Goal: Information Seeking & Learning: Learn about a topic

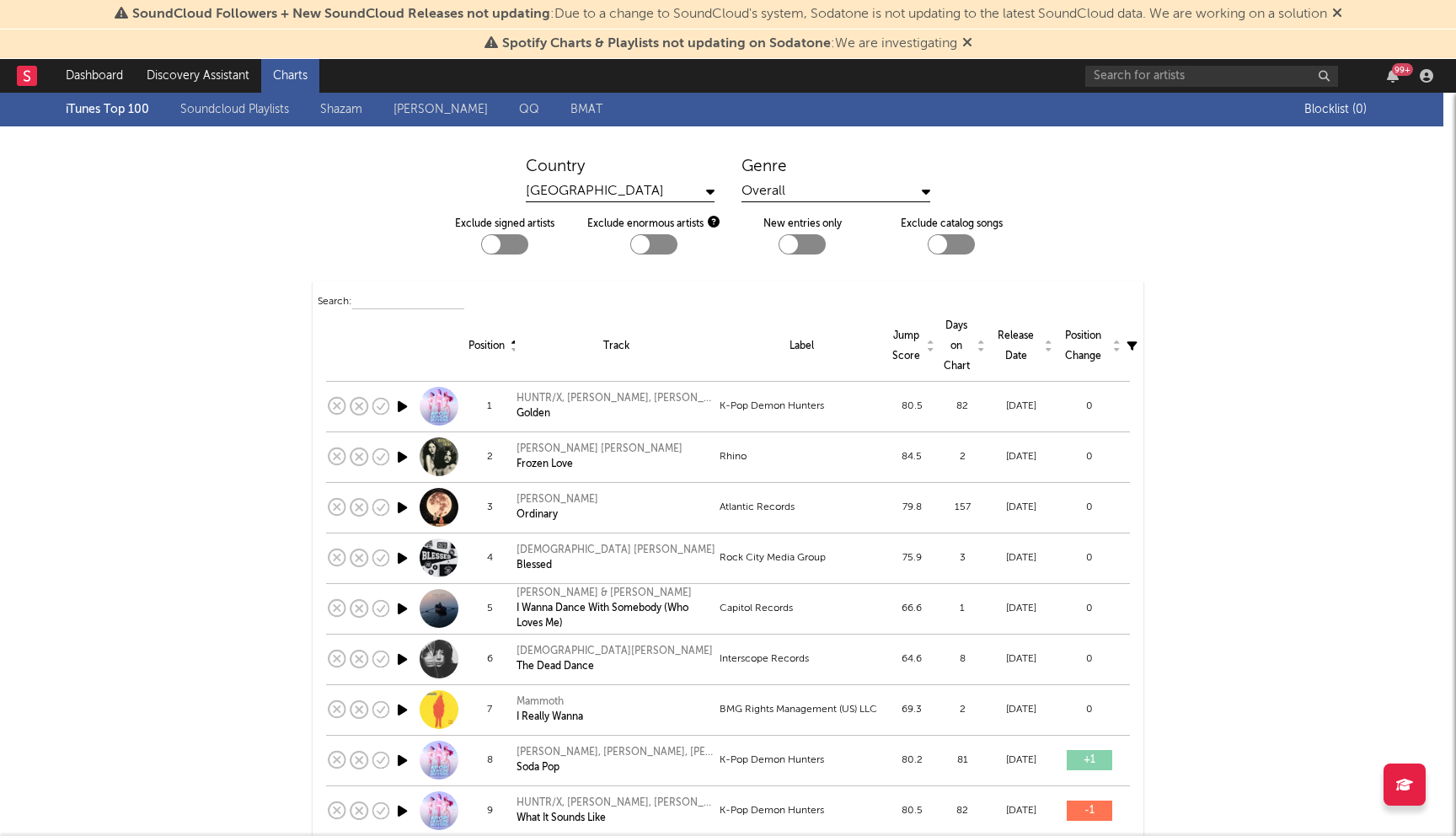
click at [1343, 14] on icon at bounding box center [1338, 13] width 10 height 14
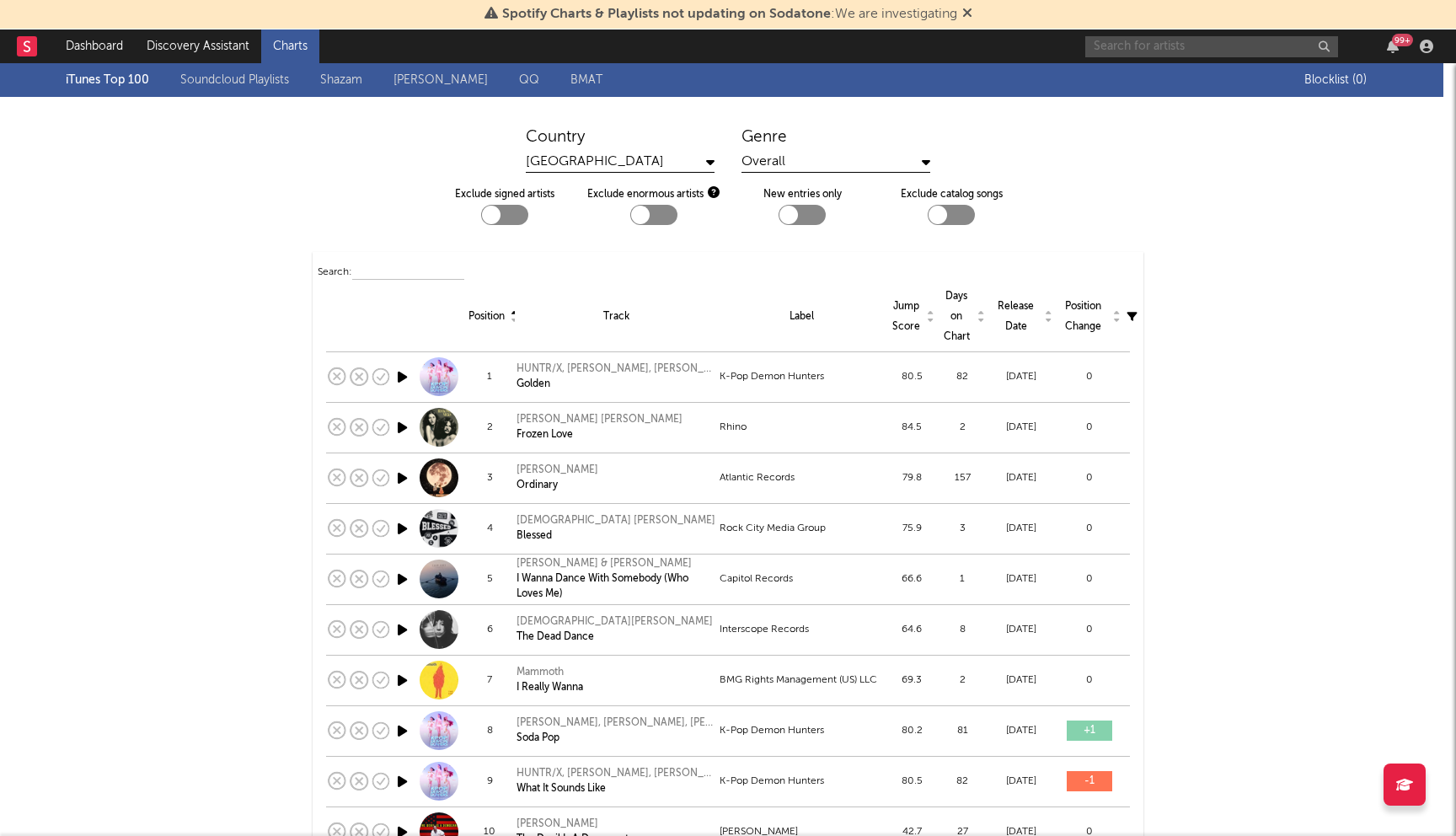
click at [1130, 48] on input "text" at bounding box center [1212, 46] width 253 height 21
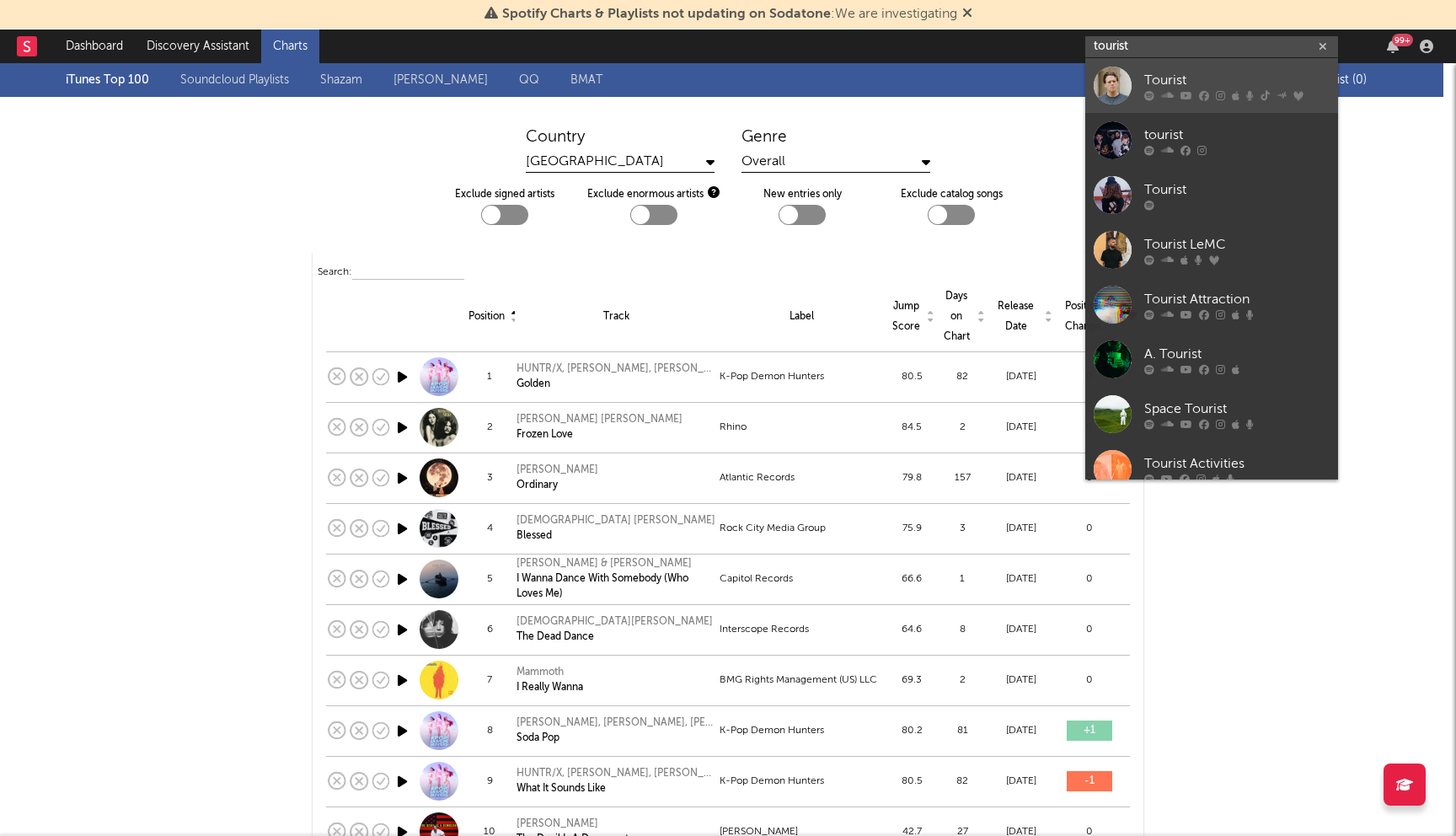
type input "tourist"
click at [1115, 89] on div at bounding box center [1113, 85] width 38 height 38
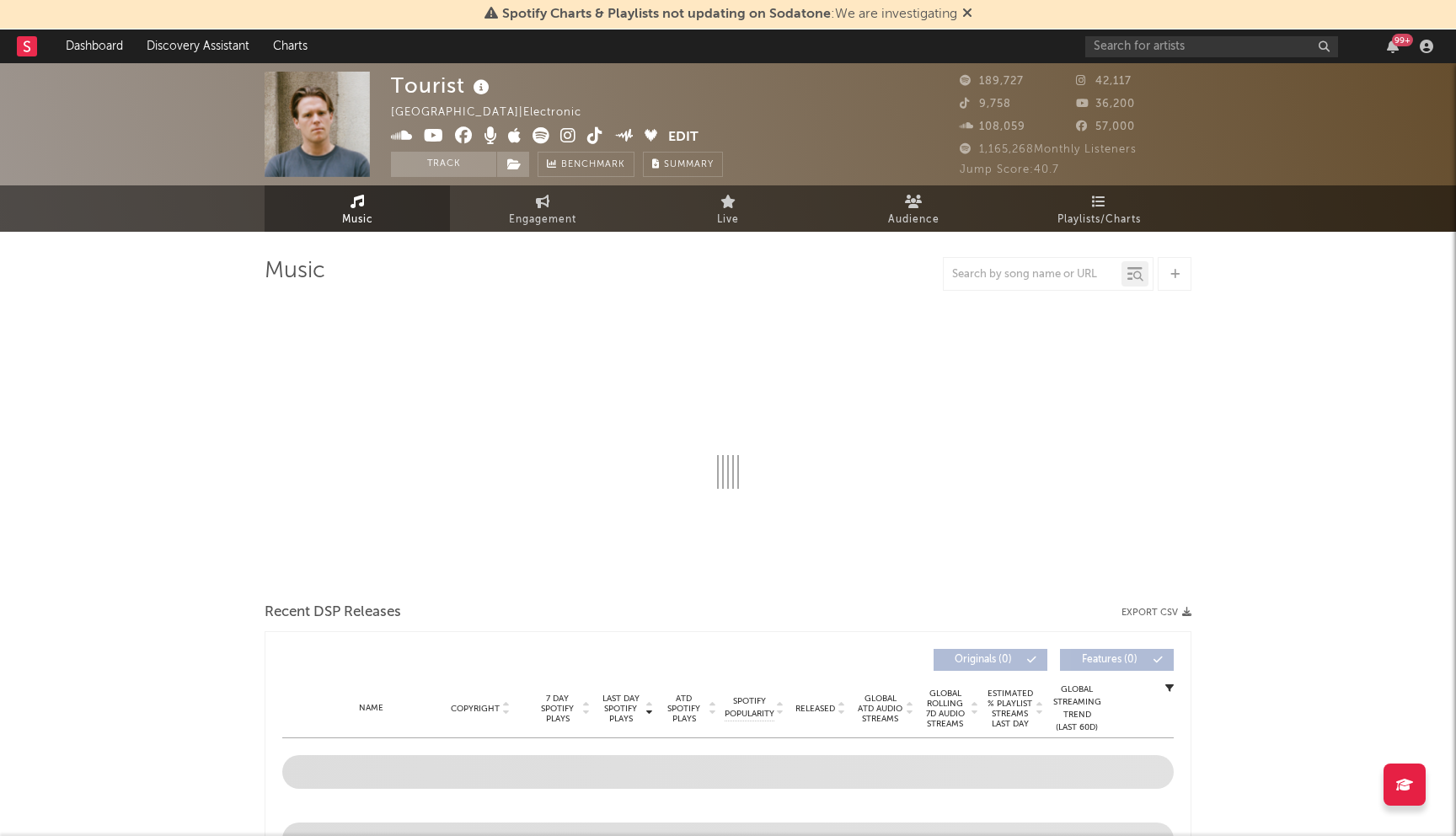
select select "6m"
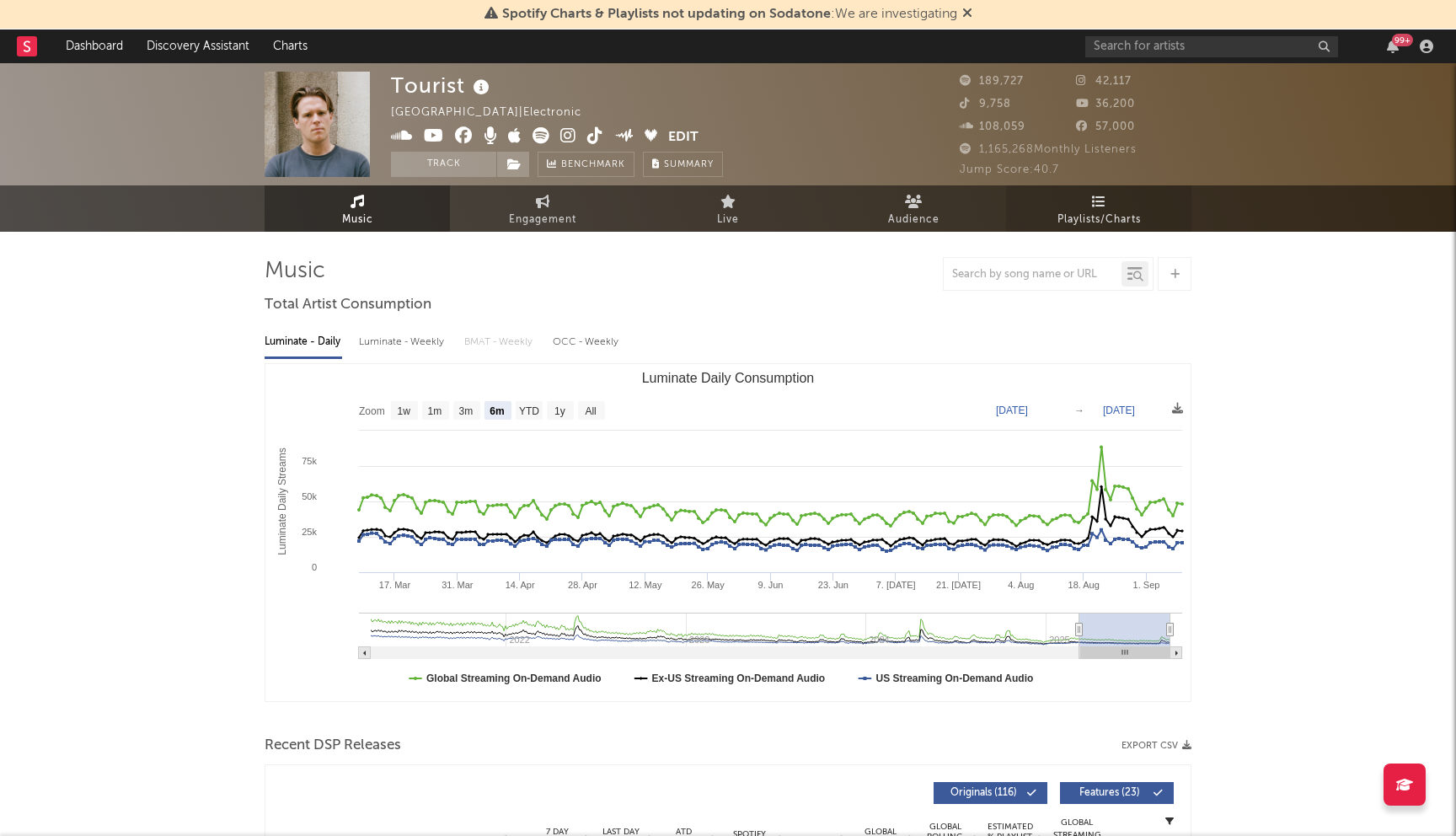
click at [1119, 211] on span "Playlists/Charts" at bounding box center [1099, 220] width 84 height 20
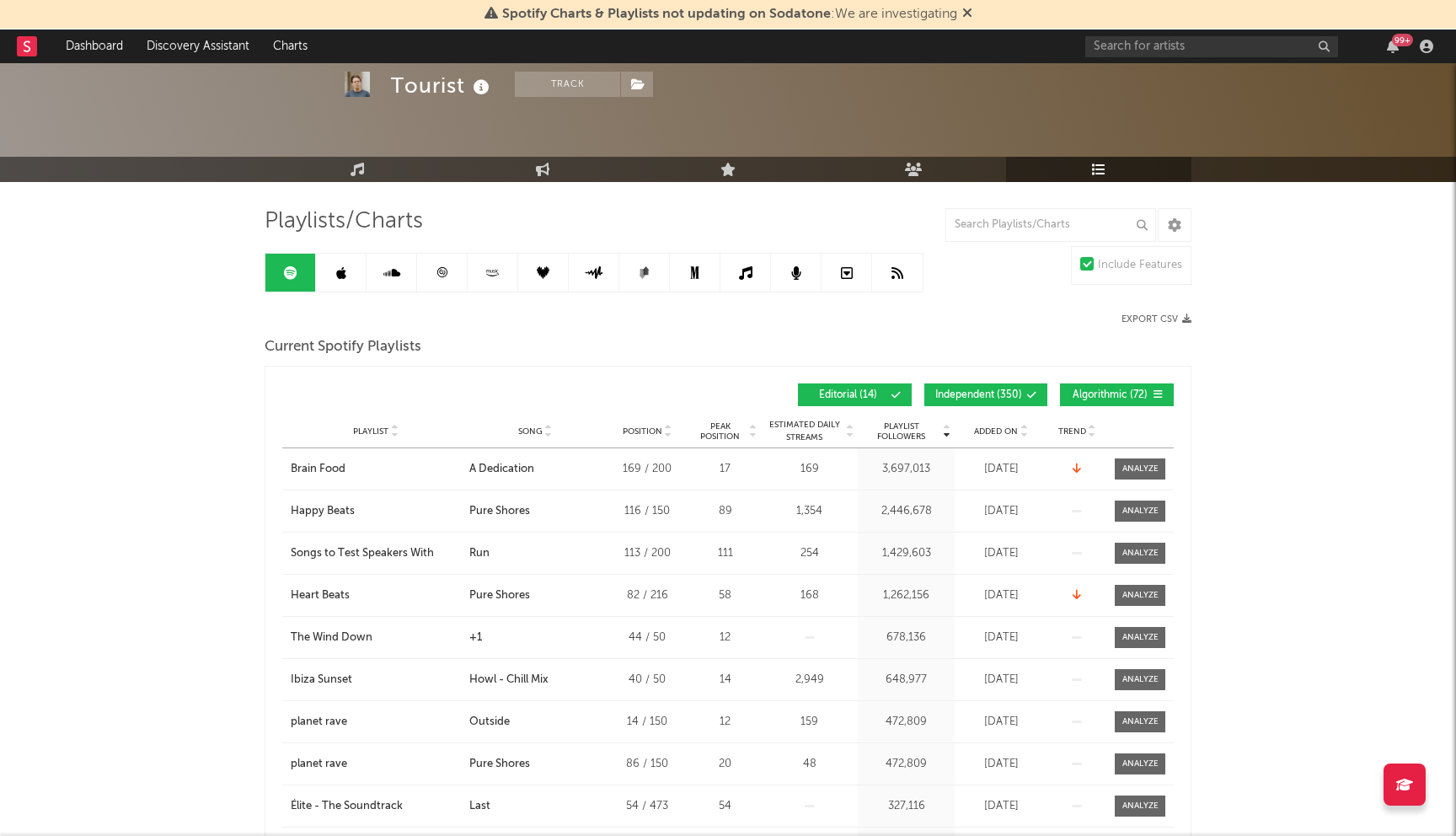
scroll to position [52, 0]
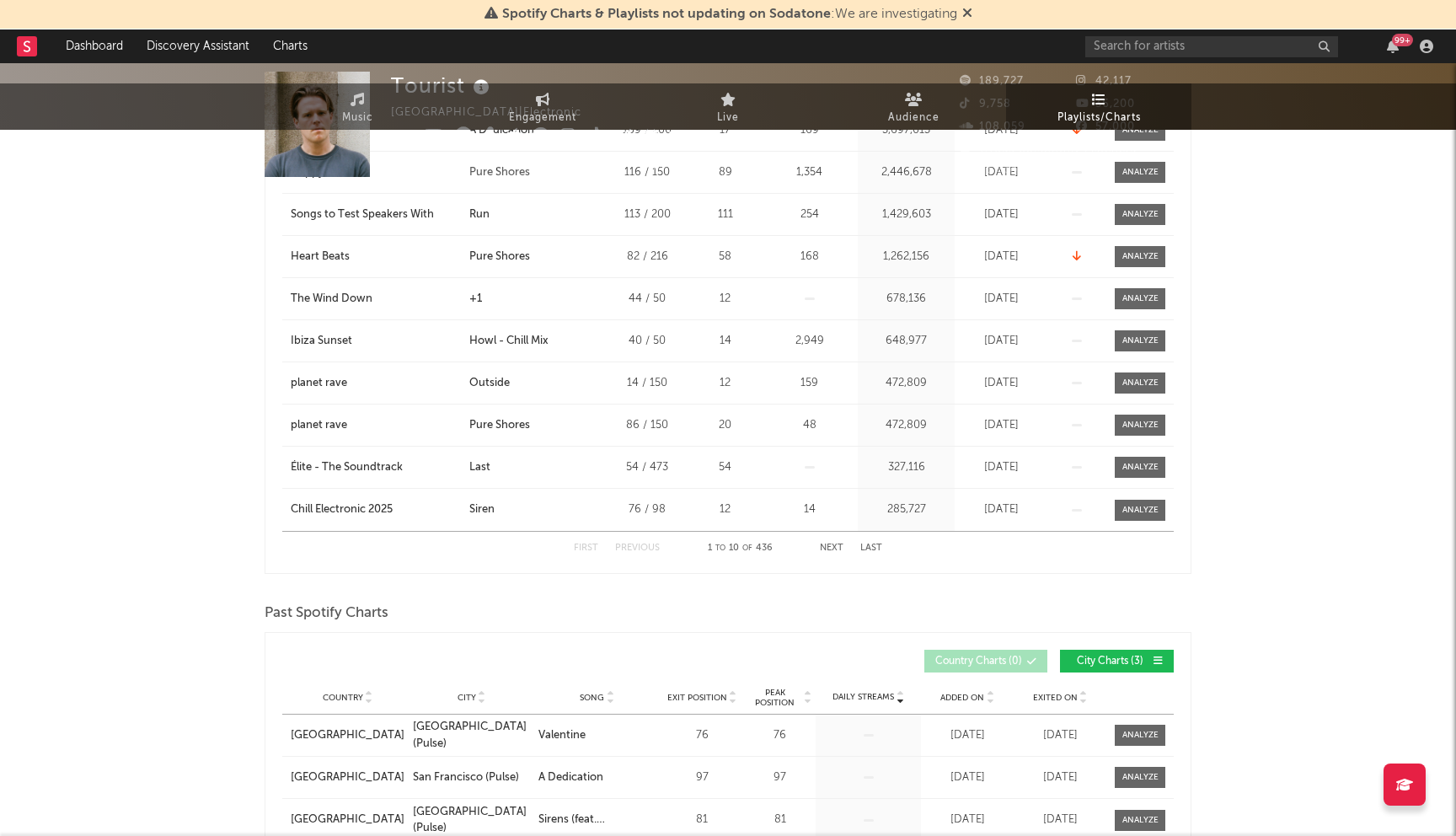
scroll to position [0, 0]
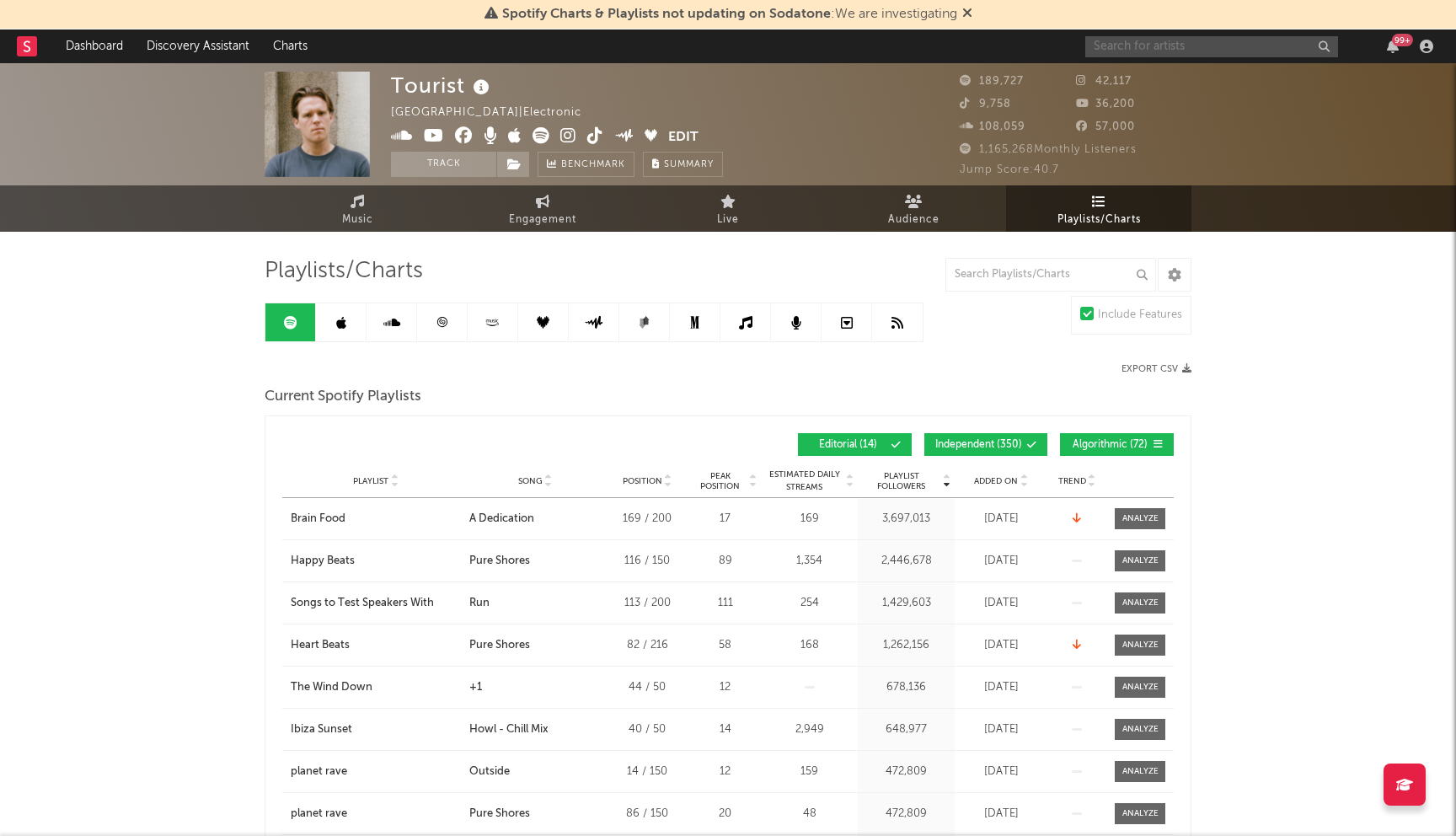
click at [1182, 50] on input "text" at bounding box center [1212, 46] width 253 height 21
click at [1159, 41] on input "calvin harris" at bounding box center [1212, 46] width 253 height 21
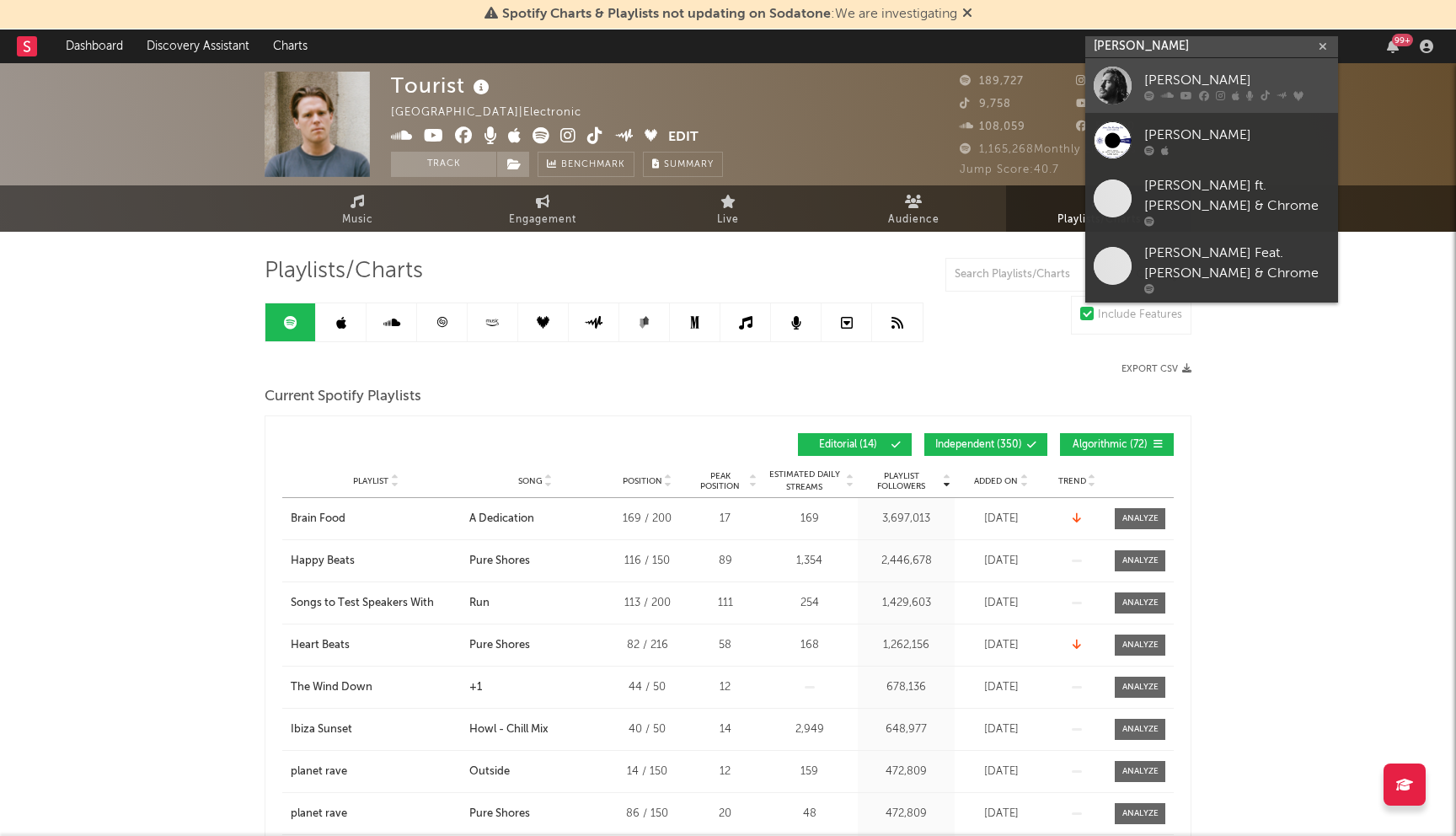
type input "calvin harris"
click at [1182, 76] on div "[PERSON_NAME]" at bounding box center [1236, 80] width 185 height 20
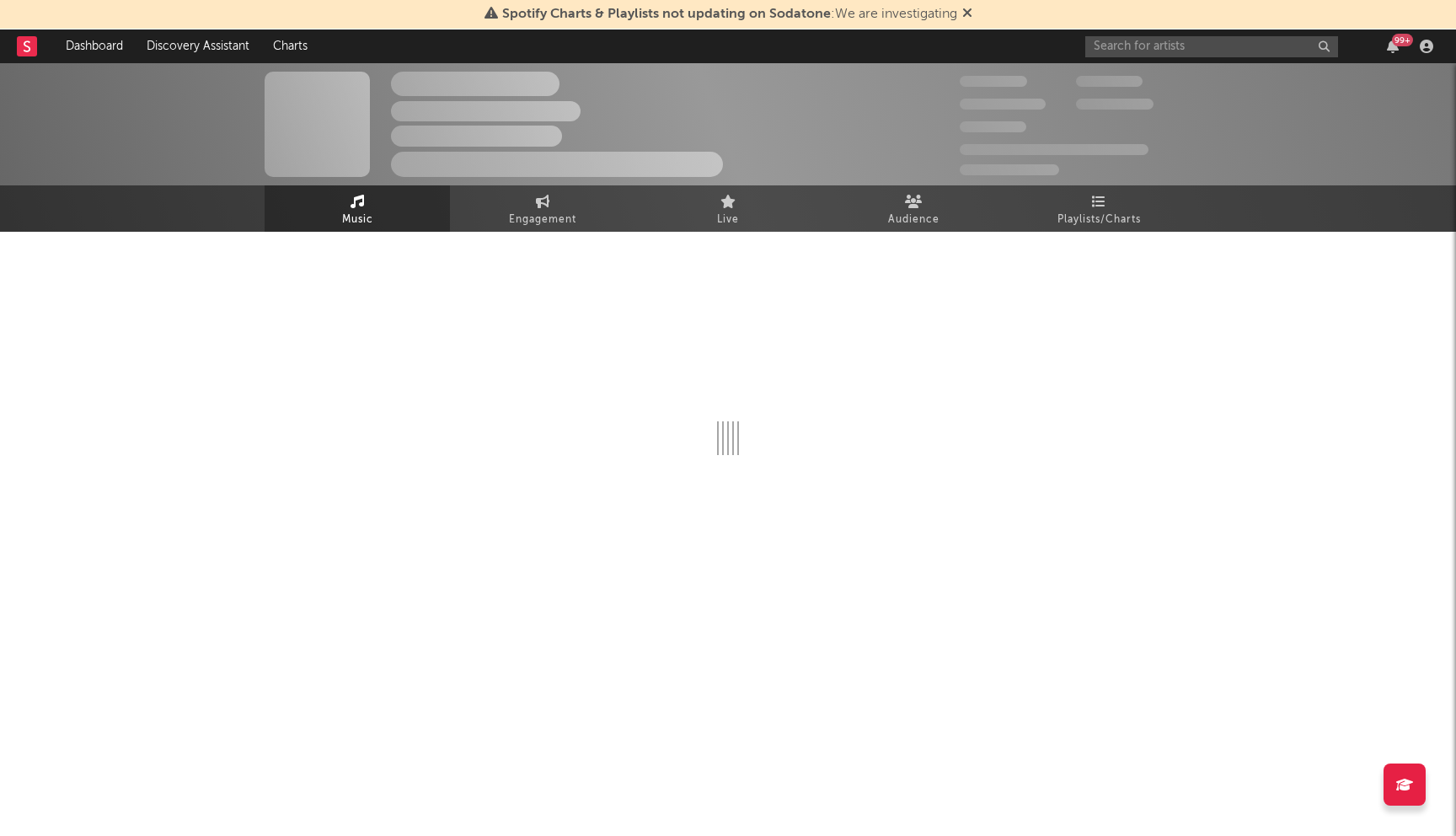
select select "6m"
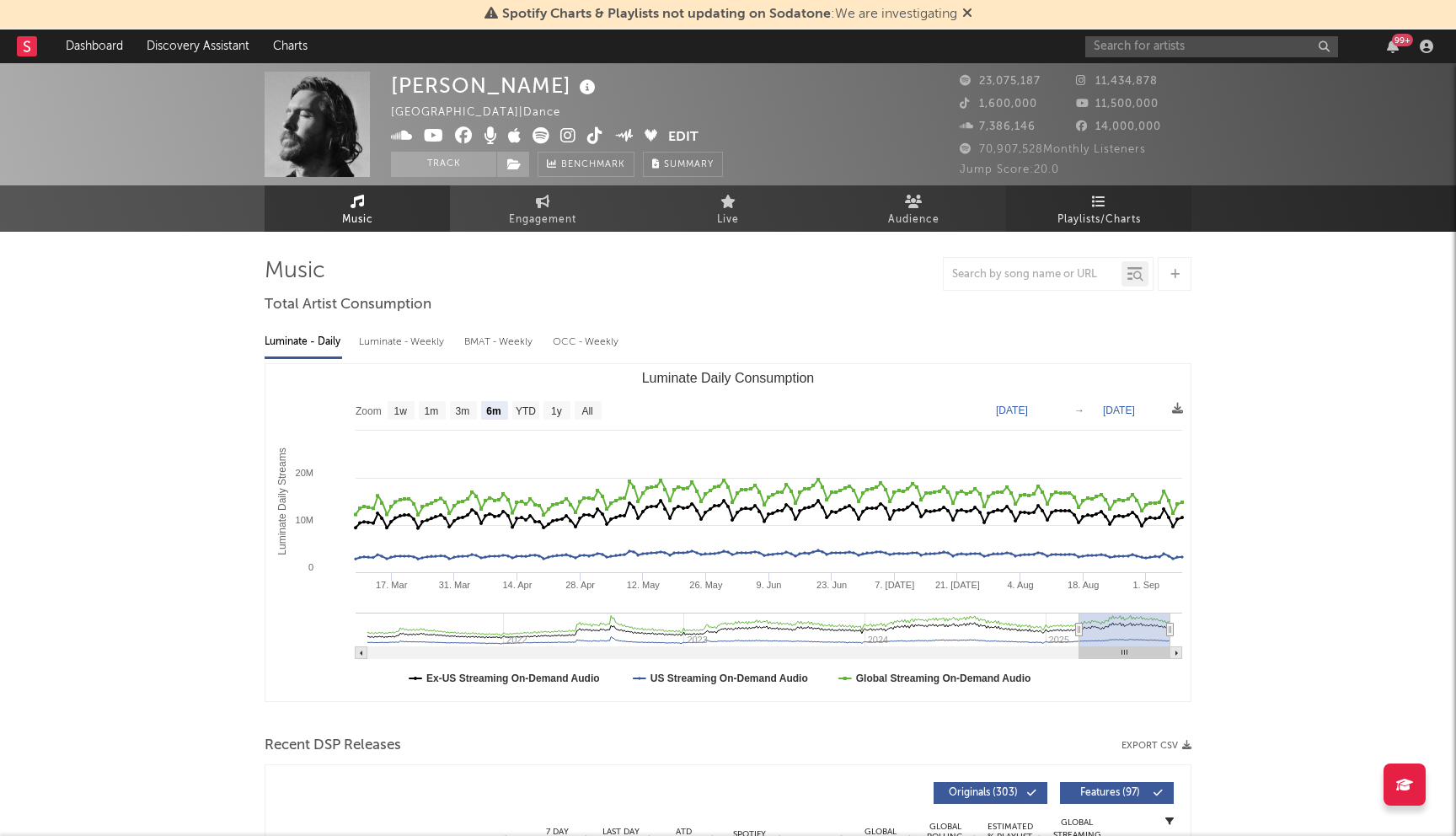
click at [1132, 208] on link "Playlists/Charts" at bounding box center [1098, 208] width 185 height 46
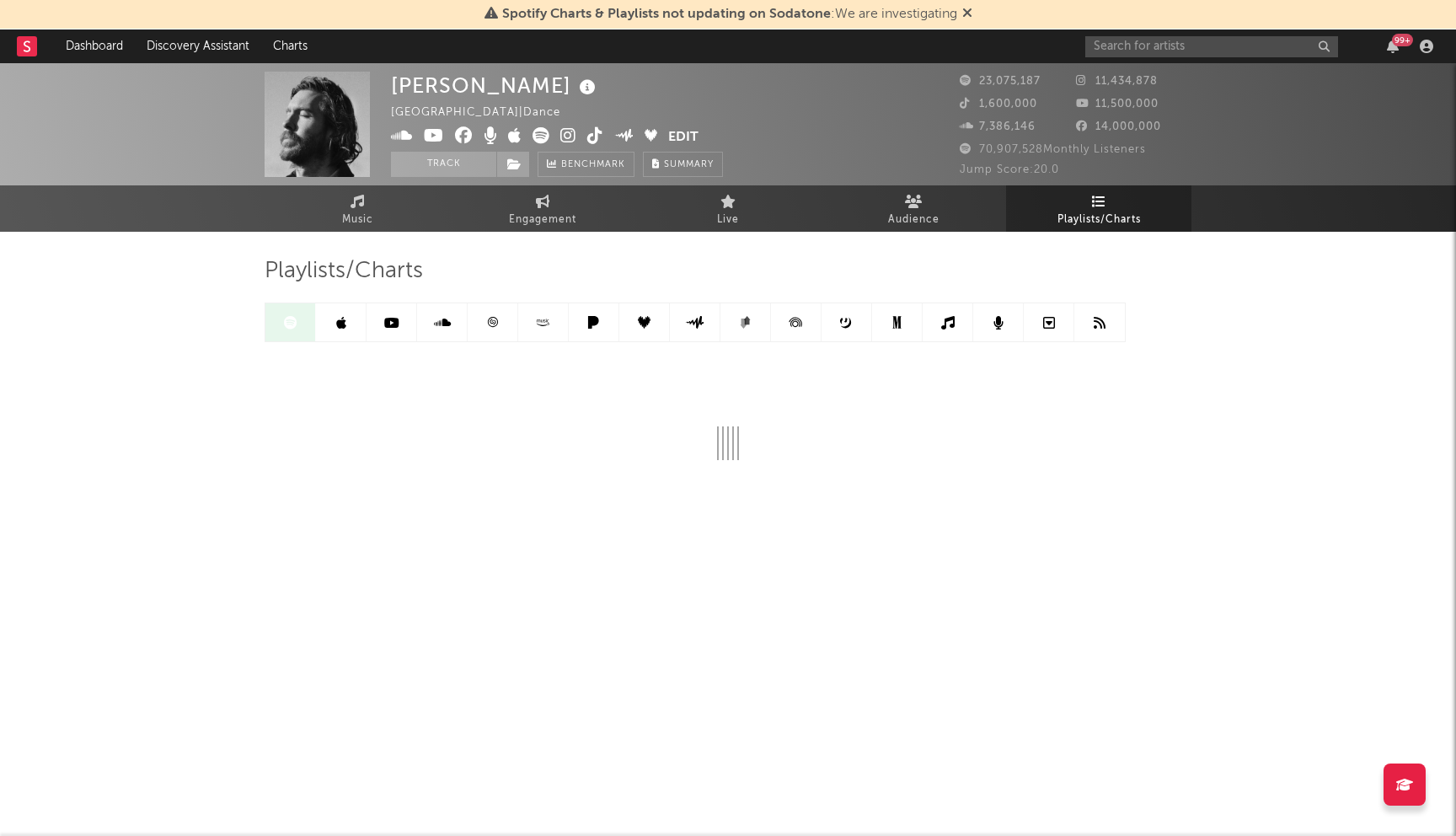
click at [189, 274] on div "Calvin Harris United Kingdom | Dance Edit Track Benchmark Summary 23,075,187 11…" at bounding box center [728, 342] width 1456 height 557
click at [175, 285] on div "Calvin Harris United Kingdom | Dance Edit Track Benchmark Summary 23,075,187 11…" at bounding box center [728, 342] width 1456 height 557
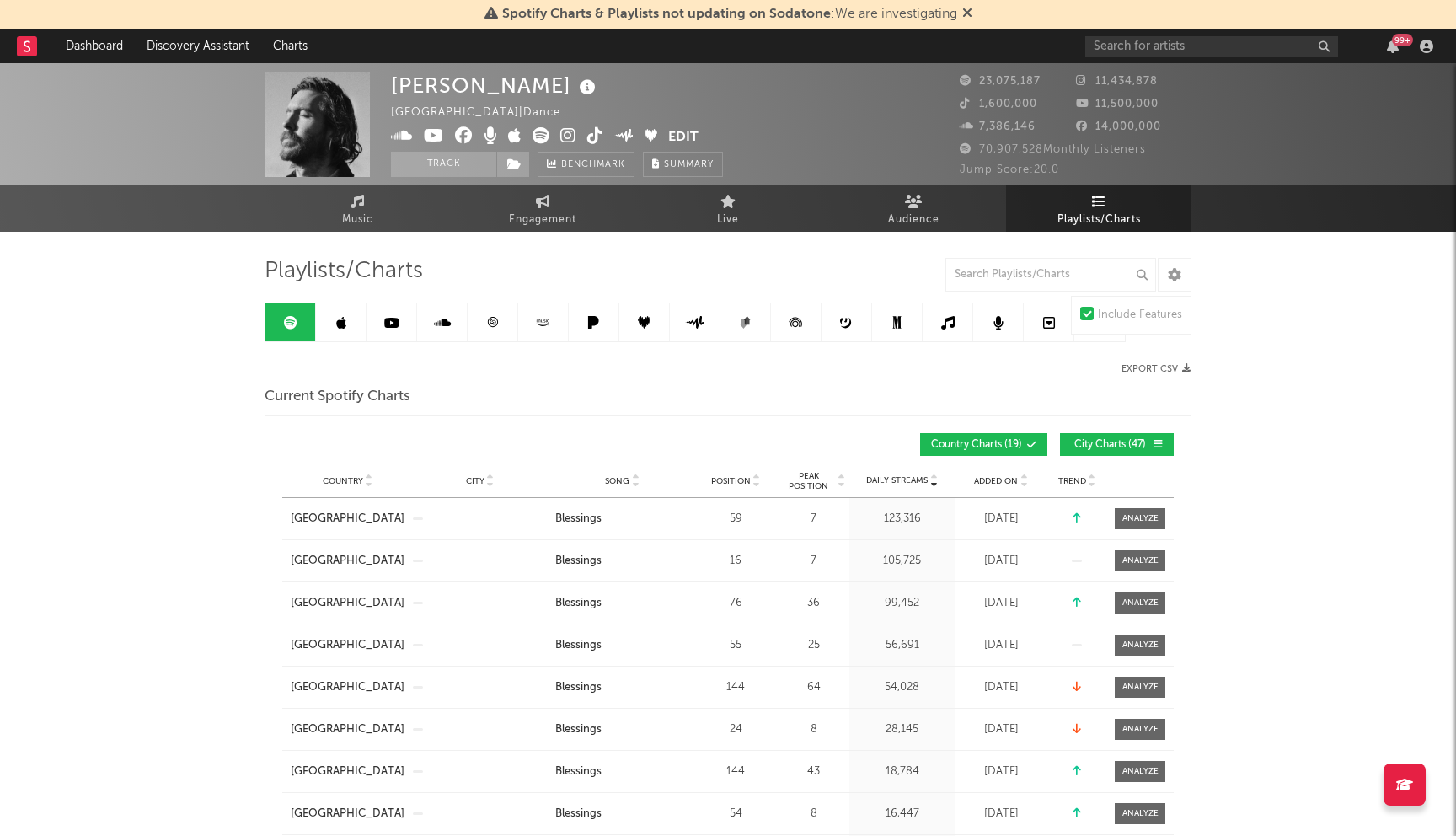
click at [1121, 203] on link "Playlists/Charts" at bounding box center [1098, 208] width 185 height 46
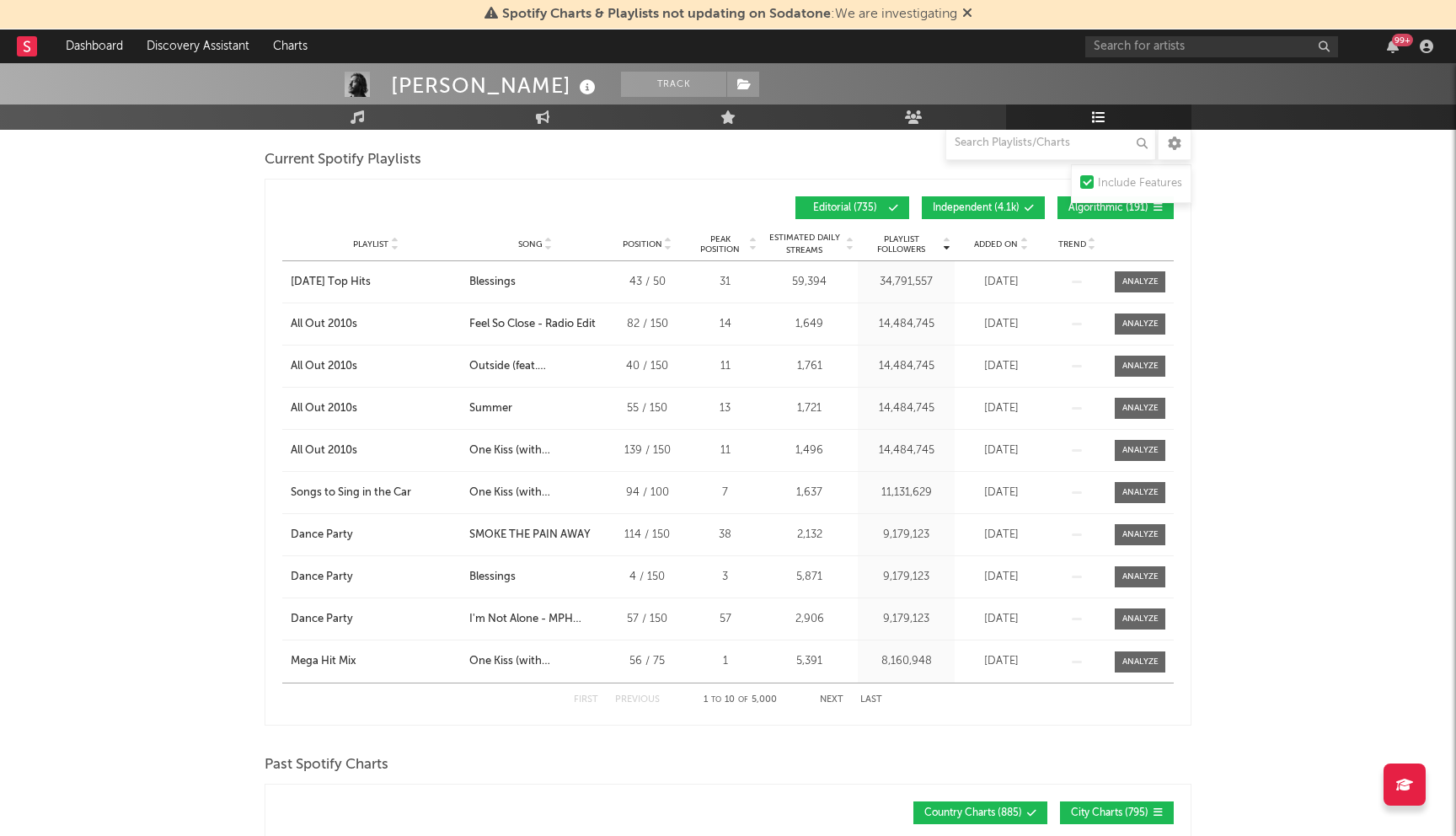
scroll to position [1441, 0]
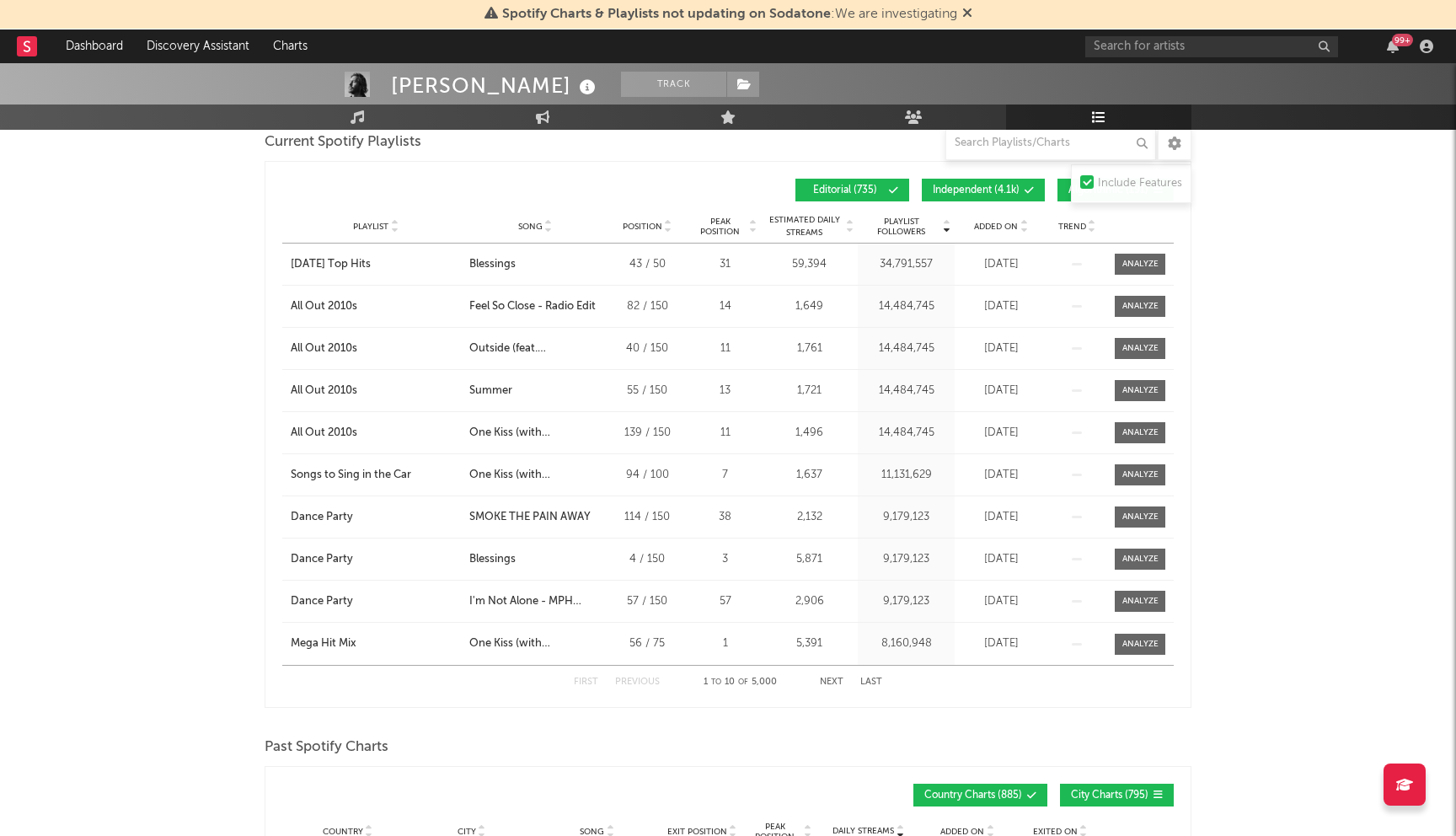
click at [839, 680] on button "Next" at bounding box center [832, 681] width 24 height 9
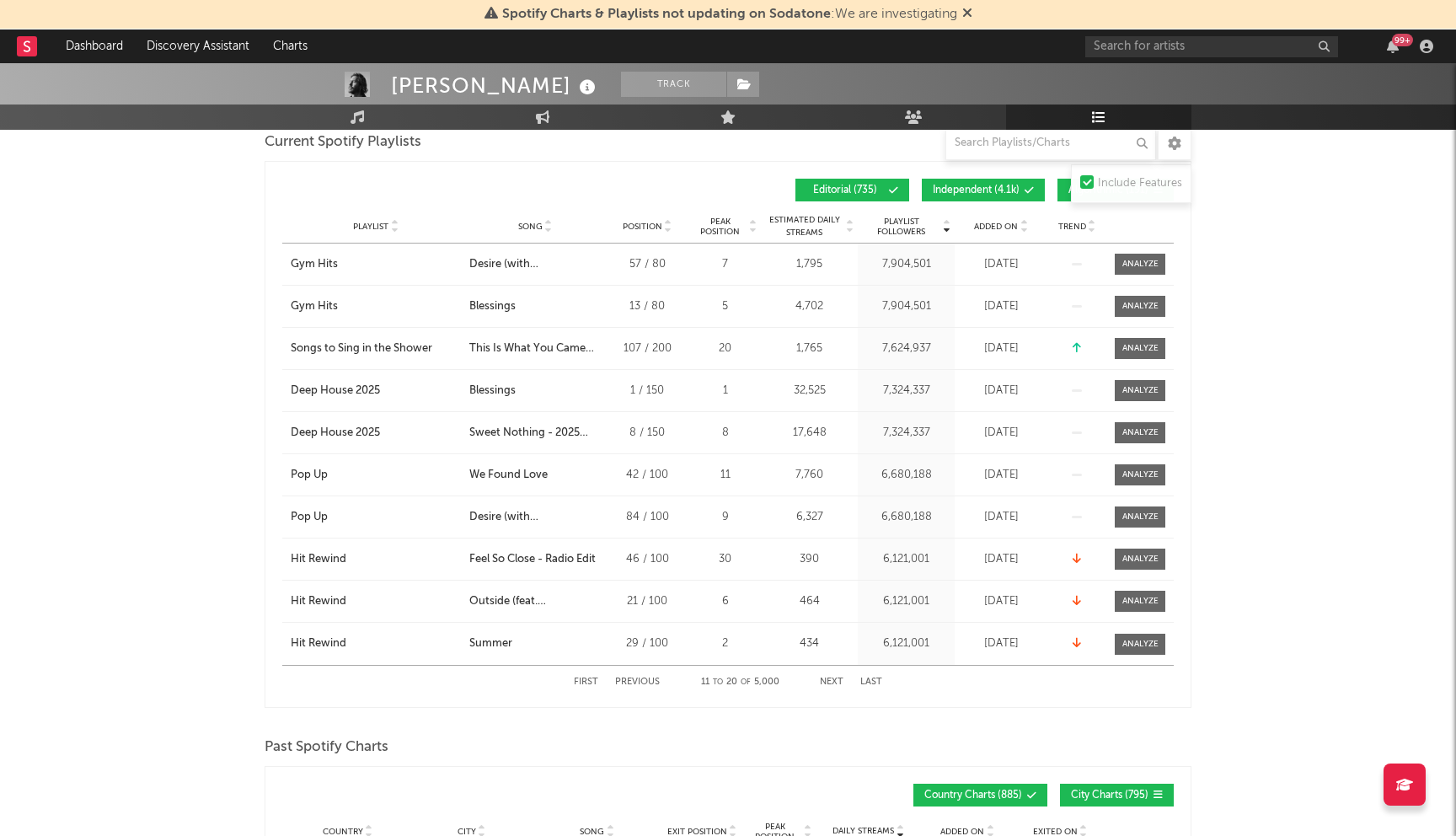
click at [839, 680] on button "Next" at bounding box center [832, 681] width 24 height 9
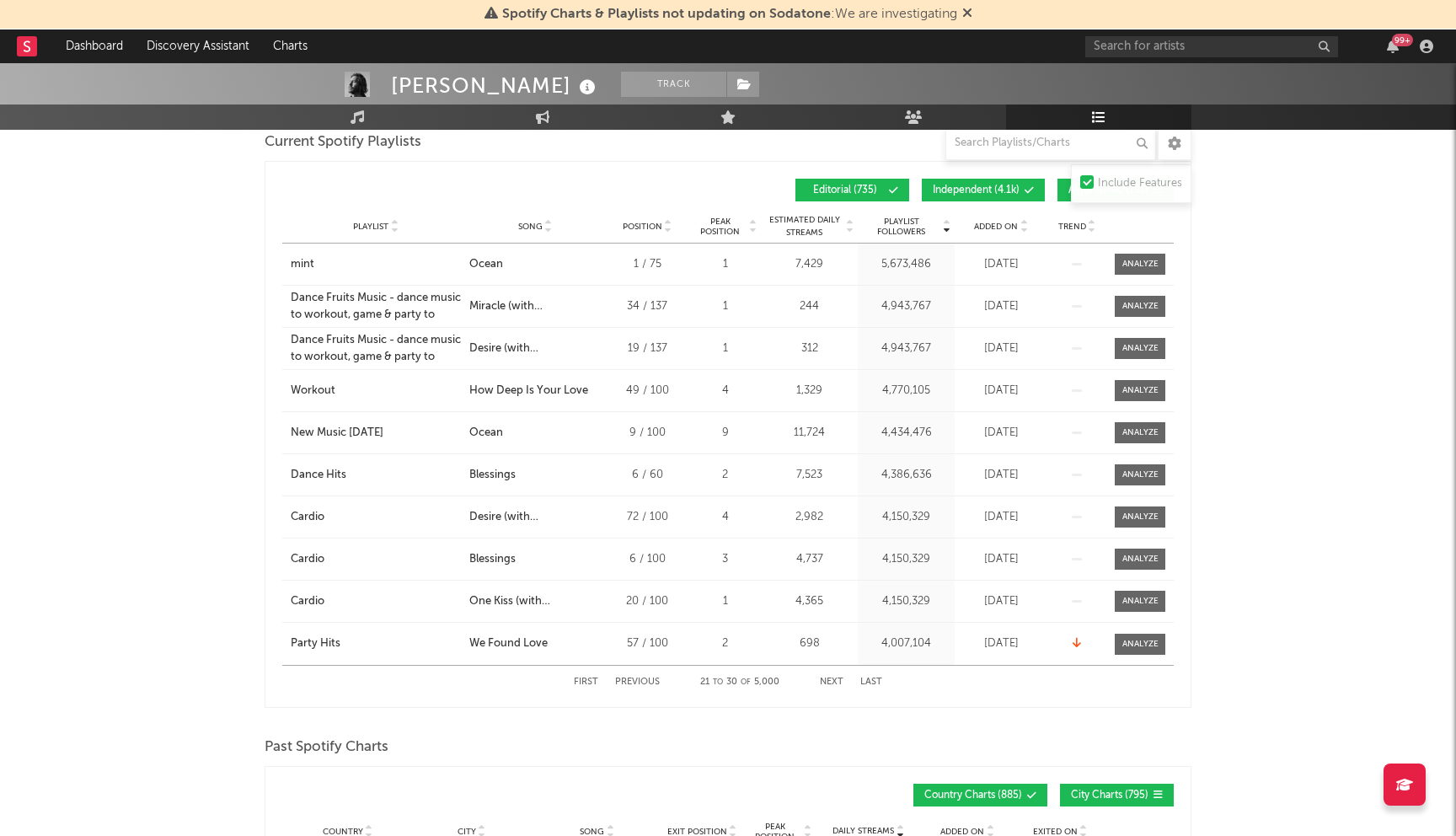
click at [647, 680] on button "Previous" at bounding box center [638, 681] width 45 height 9
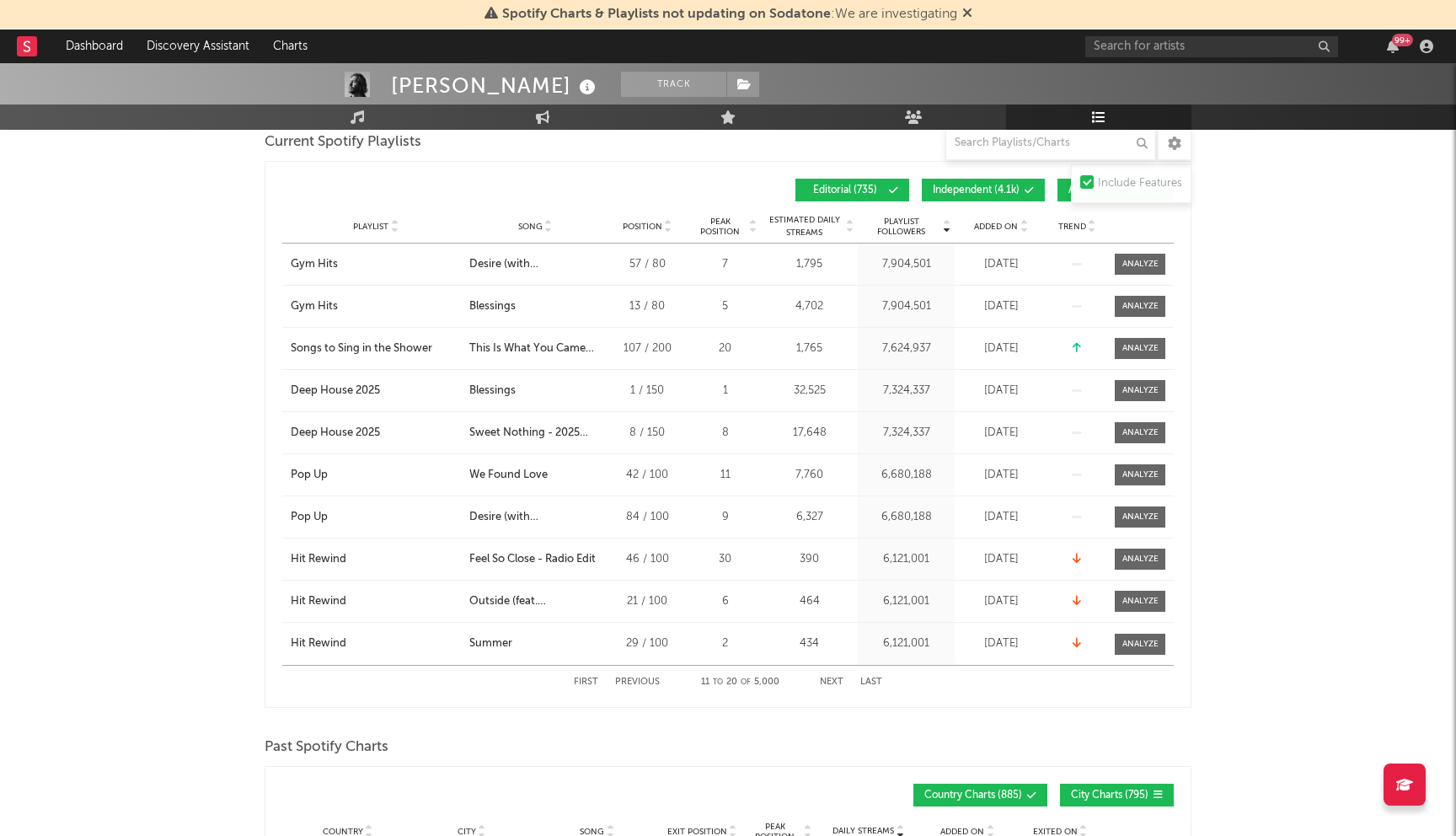
click at [830, 680] on button "Next" at bounding box center [832, 681] width 24 height 9
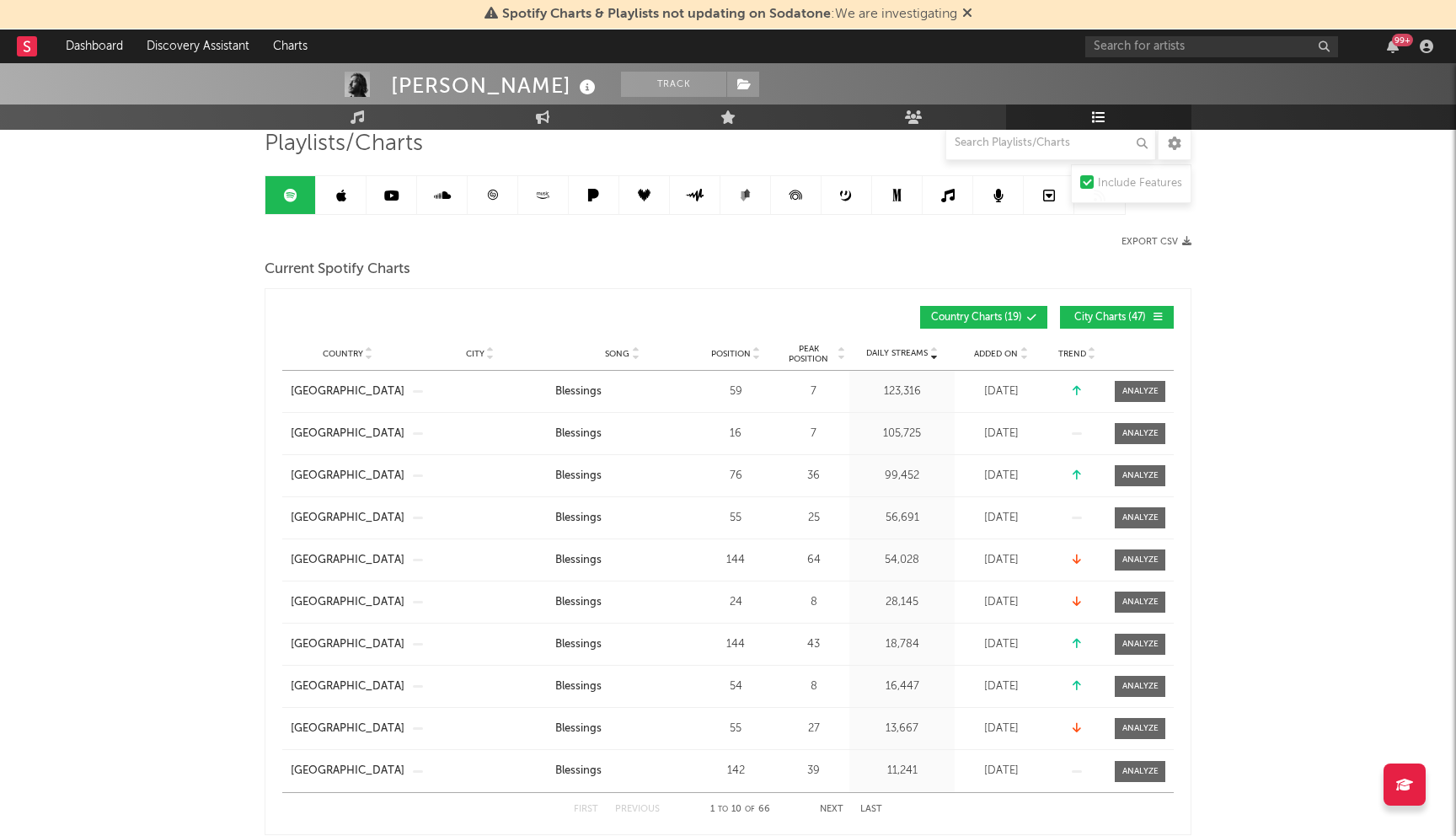
scroll to position [0, 0]
